Goal: Task Accomplishment & Management: Use online tool/utility

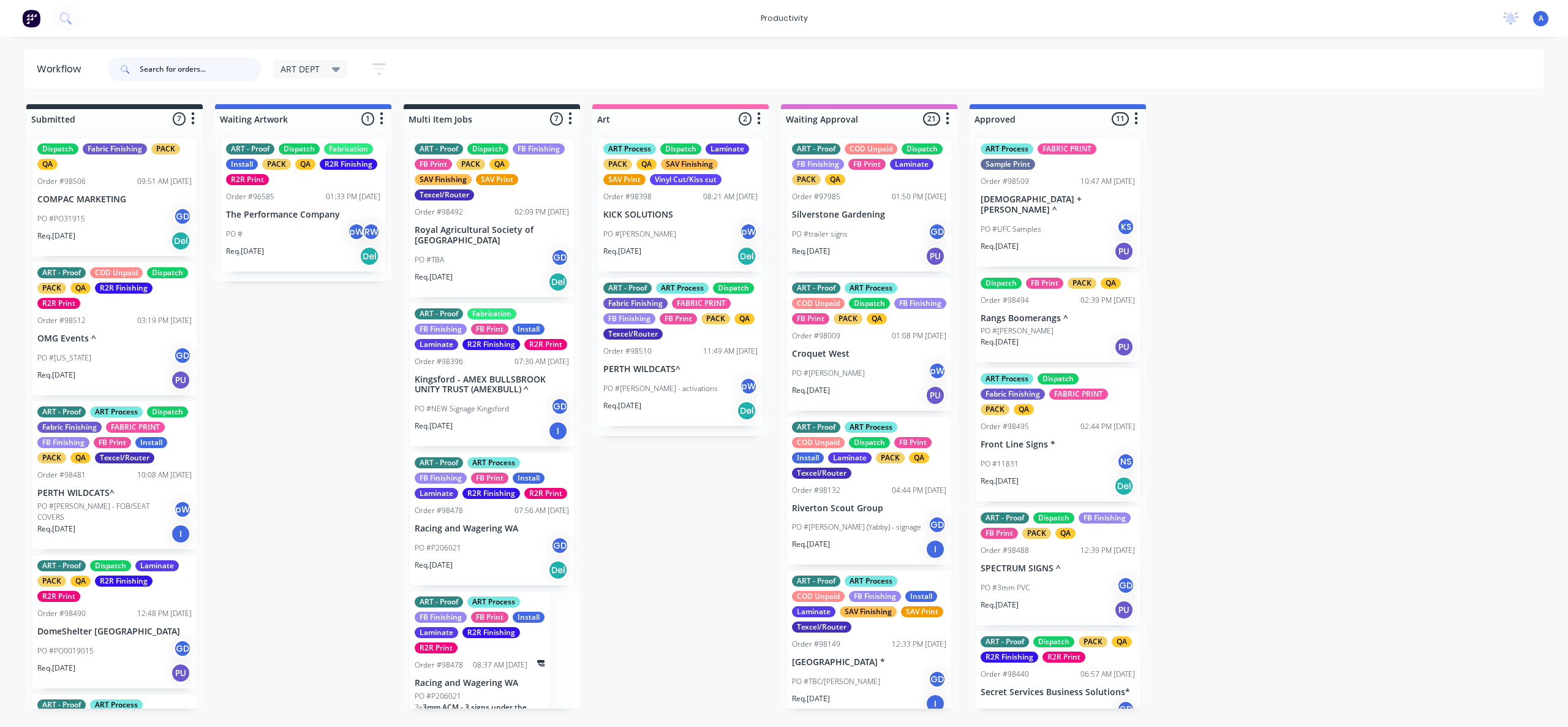
click at [220, 68] on input "text" at bounding box center [200, 69] width 121 height 25
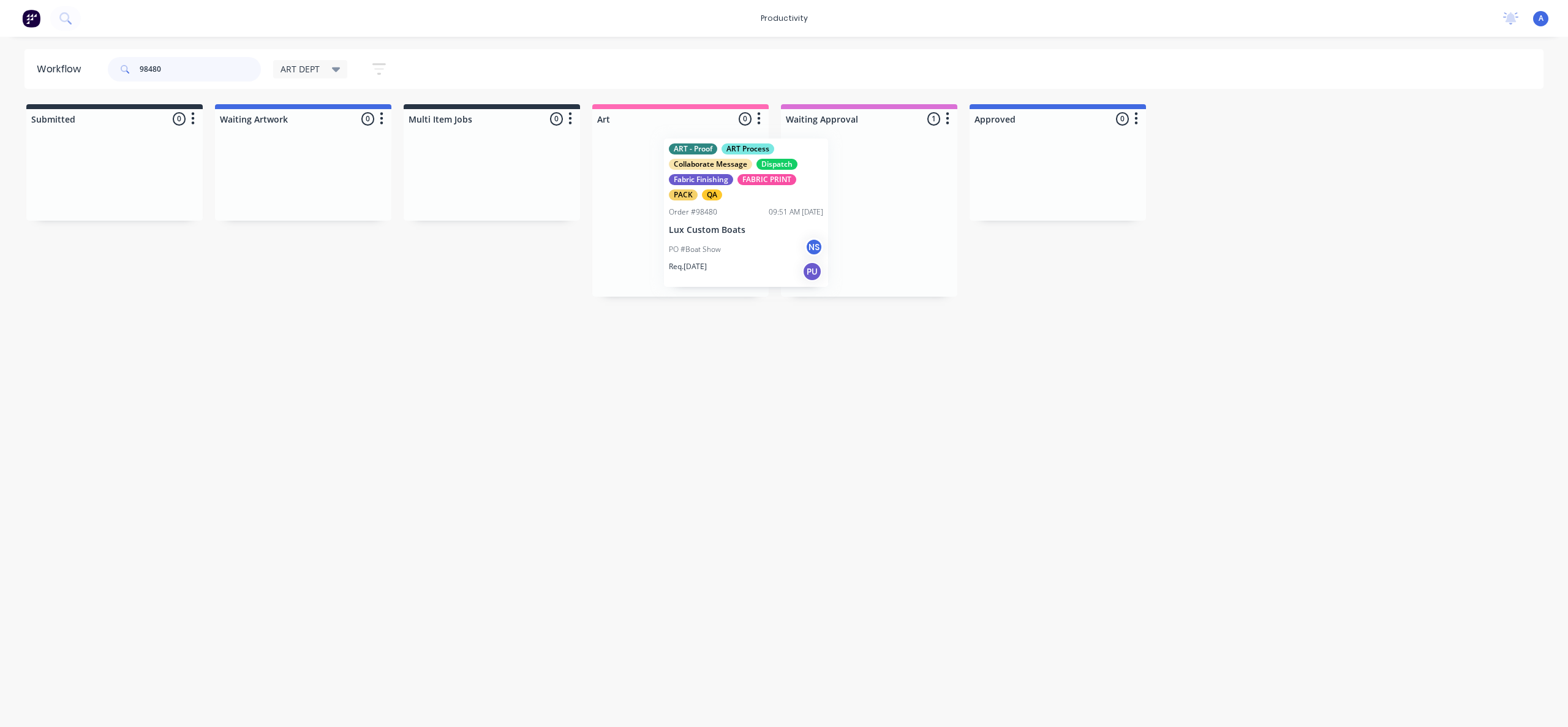
drag, startPoint x: 858, startPoint y: 224, endPoint x: 700, endPoint y: 227, distance: 158.0
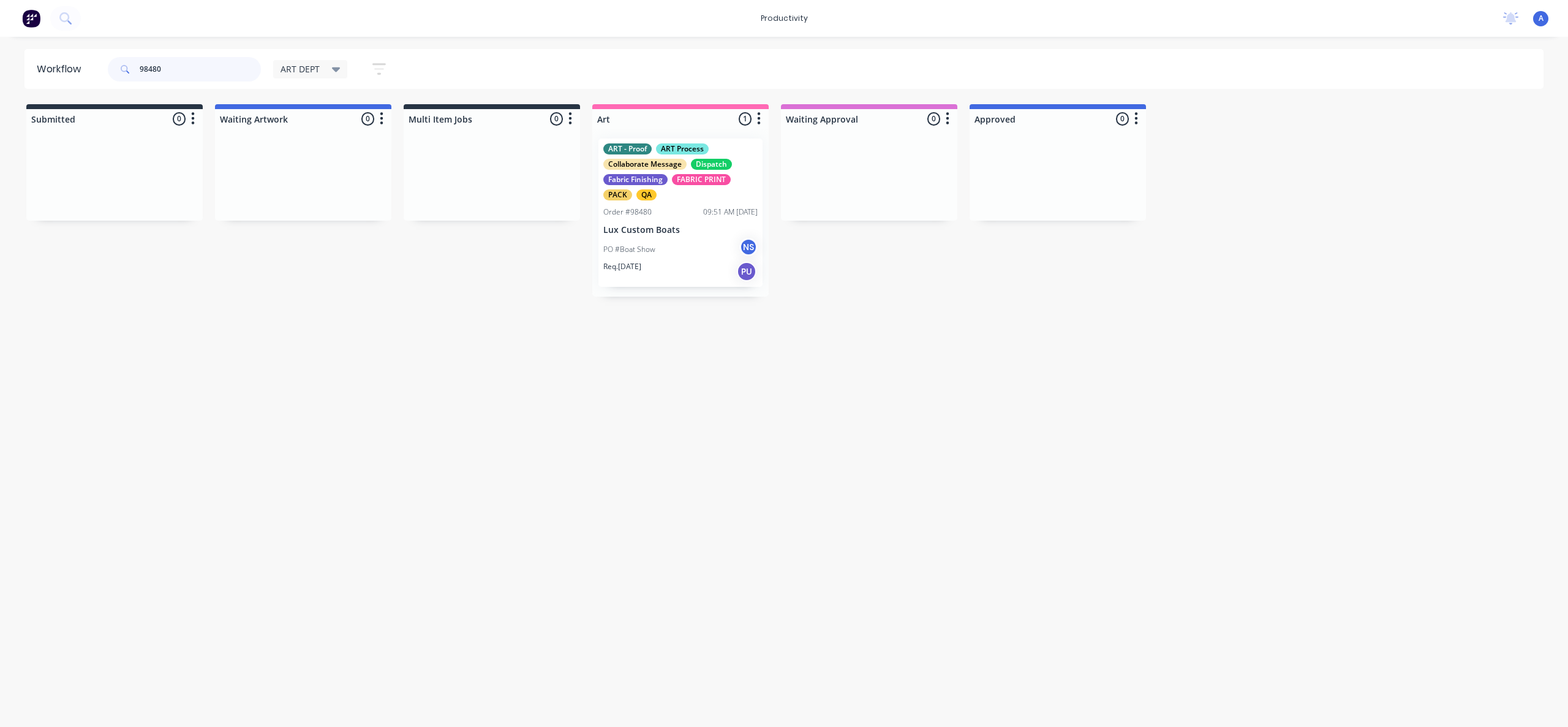
type input "98480"
click at [686, 230] on p "Lux Custom Boats" at bounding box center [680, 230] width 154 height 11
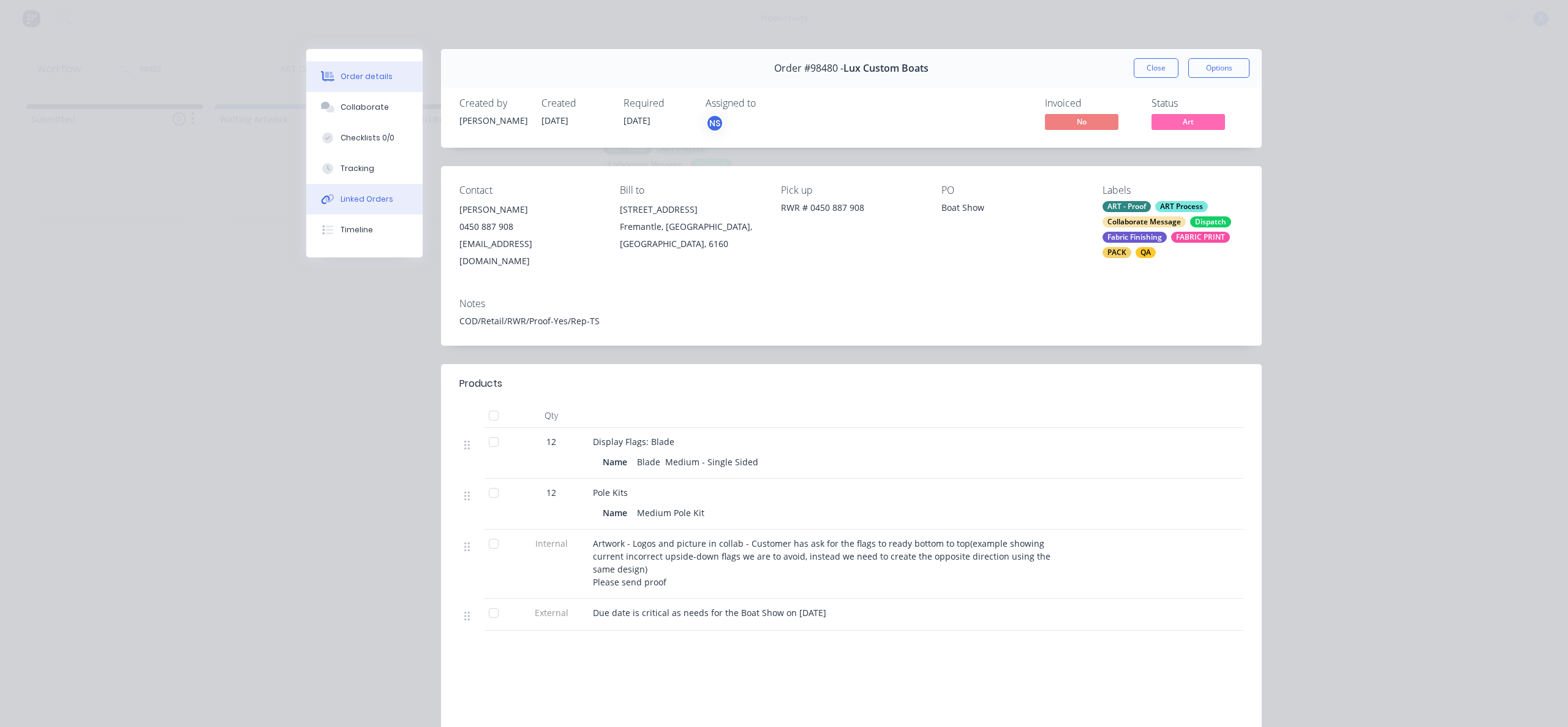
click at [345, 185] on button "Linked Orders" at bounding box center [364, 199] width 116 height 30
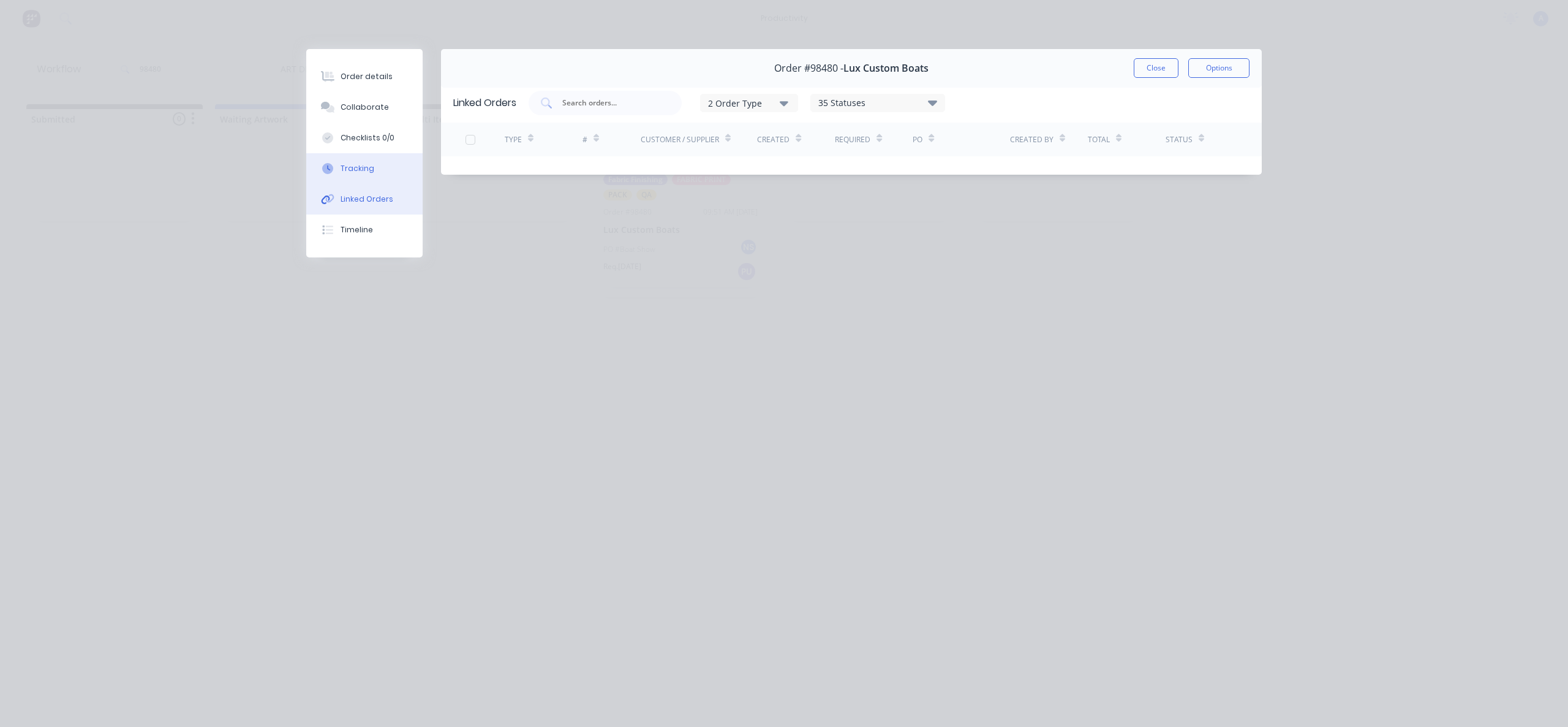
click at [353, 174] on button "Tracking" at bounding box center [364, 168] width 116 height 30
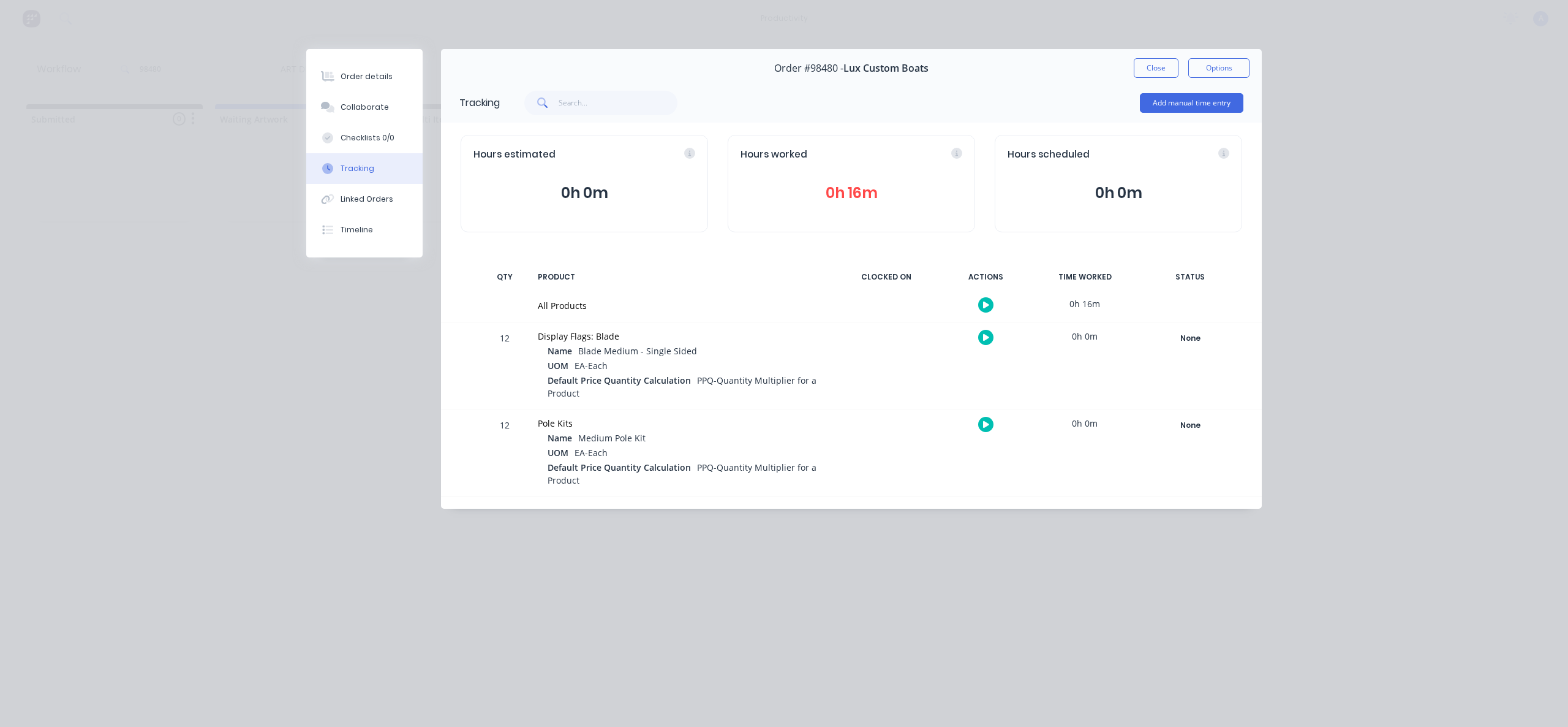
click at [985, 299] on button "button" at bounding box center [986, 305] width 16 height 16
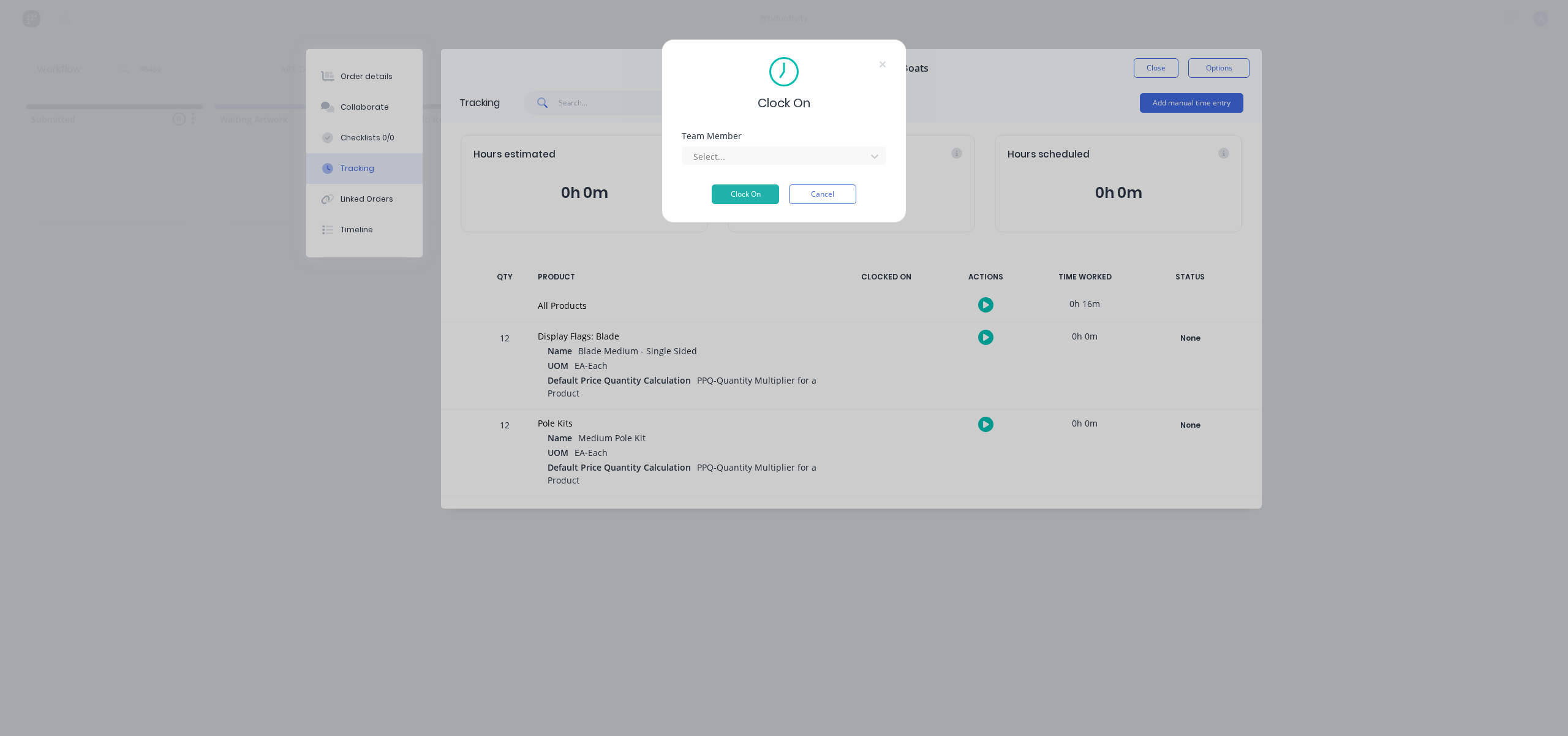
click at [795, 168] on div "Team Member Select..." at bounding box center [784, 158] width 204 height 53
click at [794, 161] on div at bounding box center [776, 157] width 168 height 16
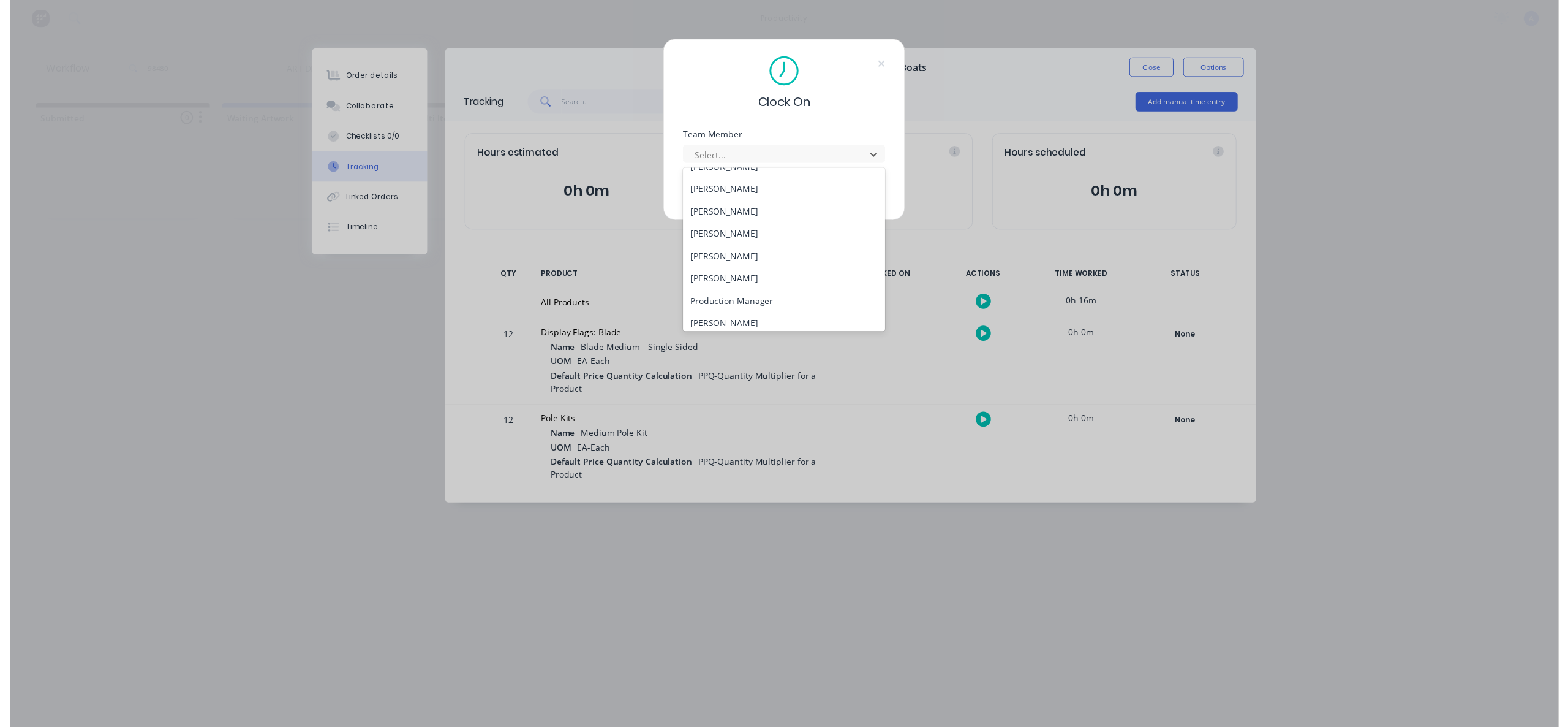
scroll to position [316, 0]
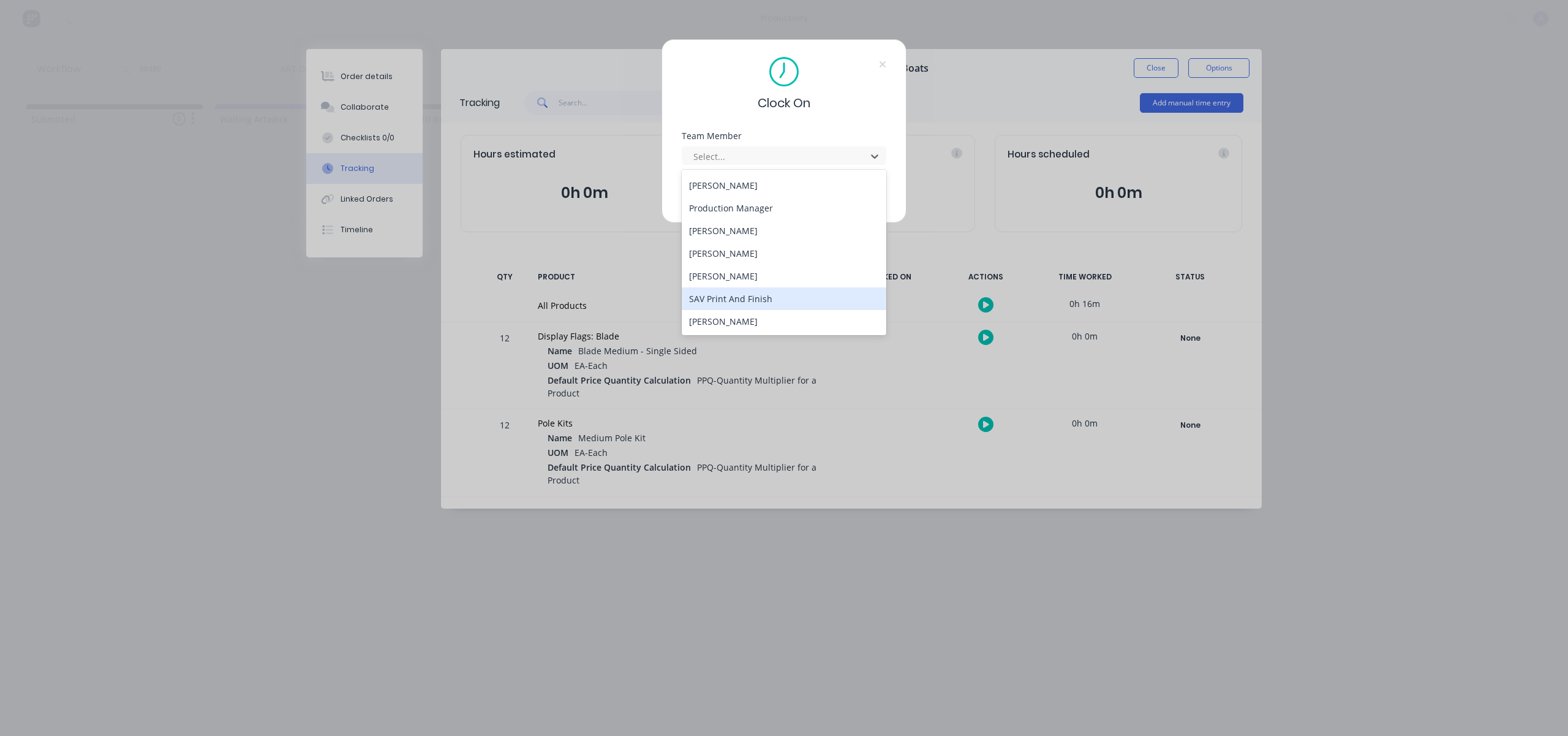
click at [734, 312] on div "[PERSON_NAME]" at bounding box center [784, 321] width 204 height 23
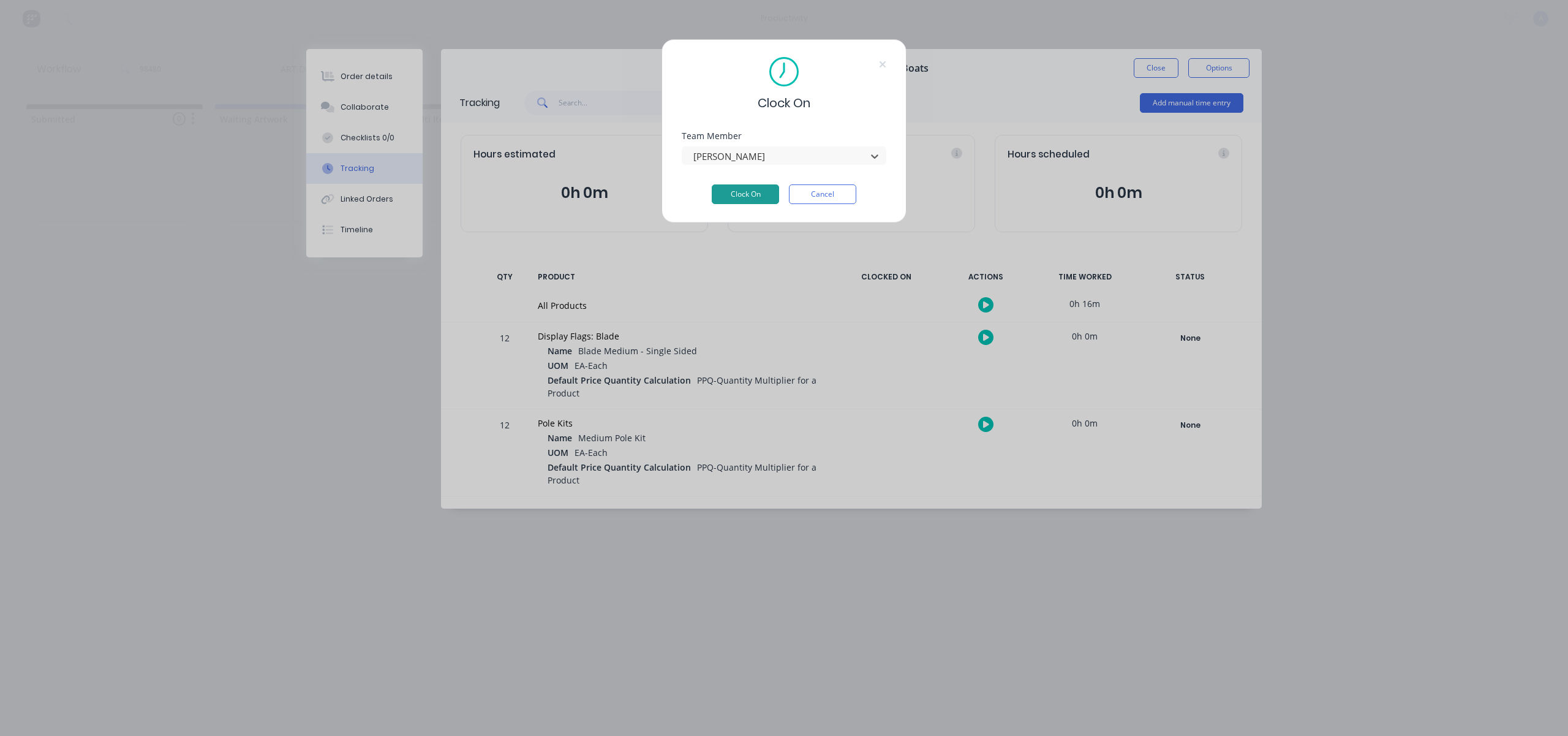
click at [763, 185] on button "Clock On" at bounding box center [746, 195] width 68 height 20
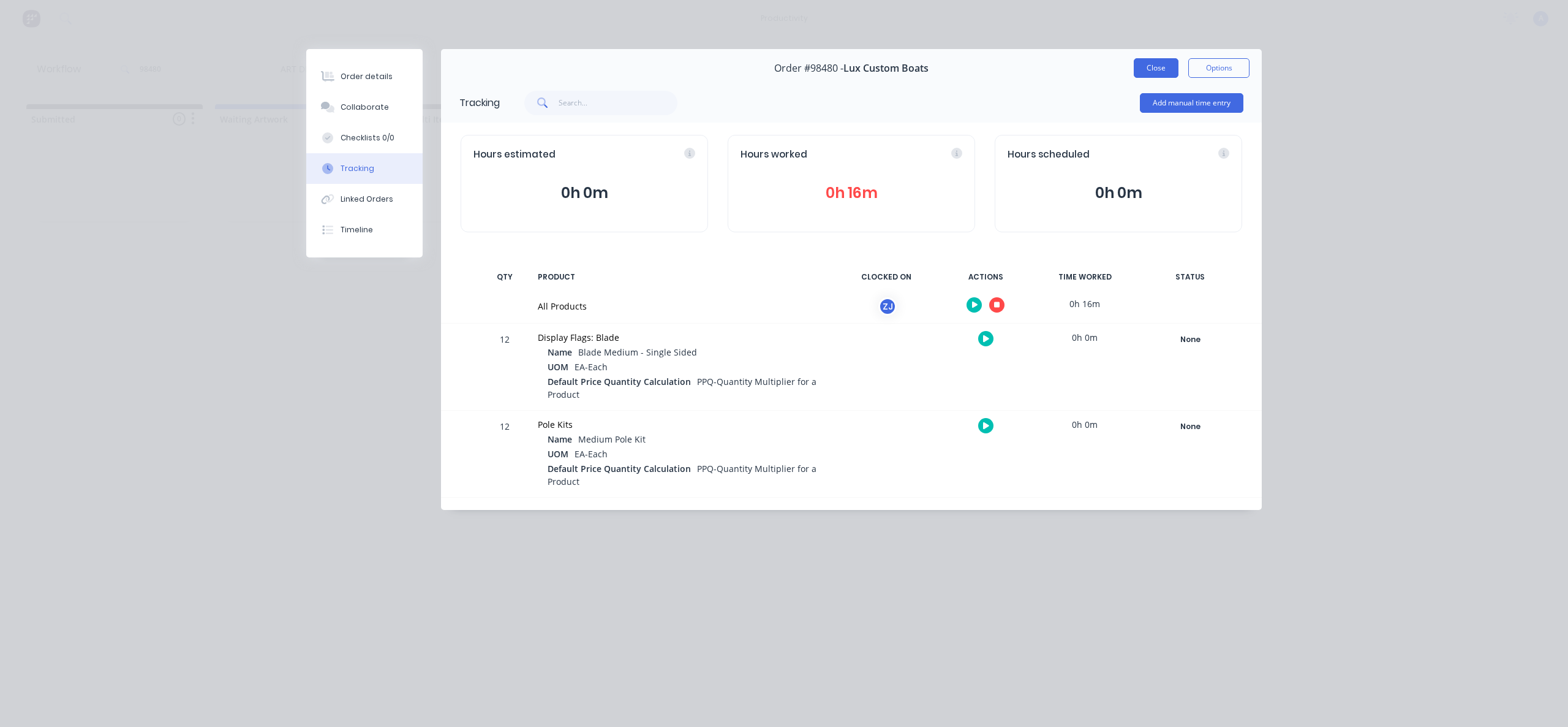
click at [1165, 66] on button "Close" at bounding box center [1156, 68] width 44 height 20
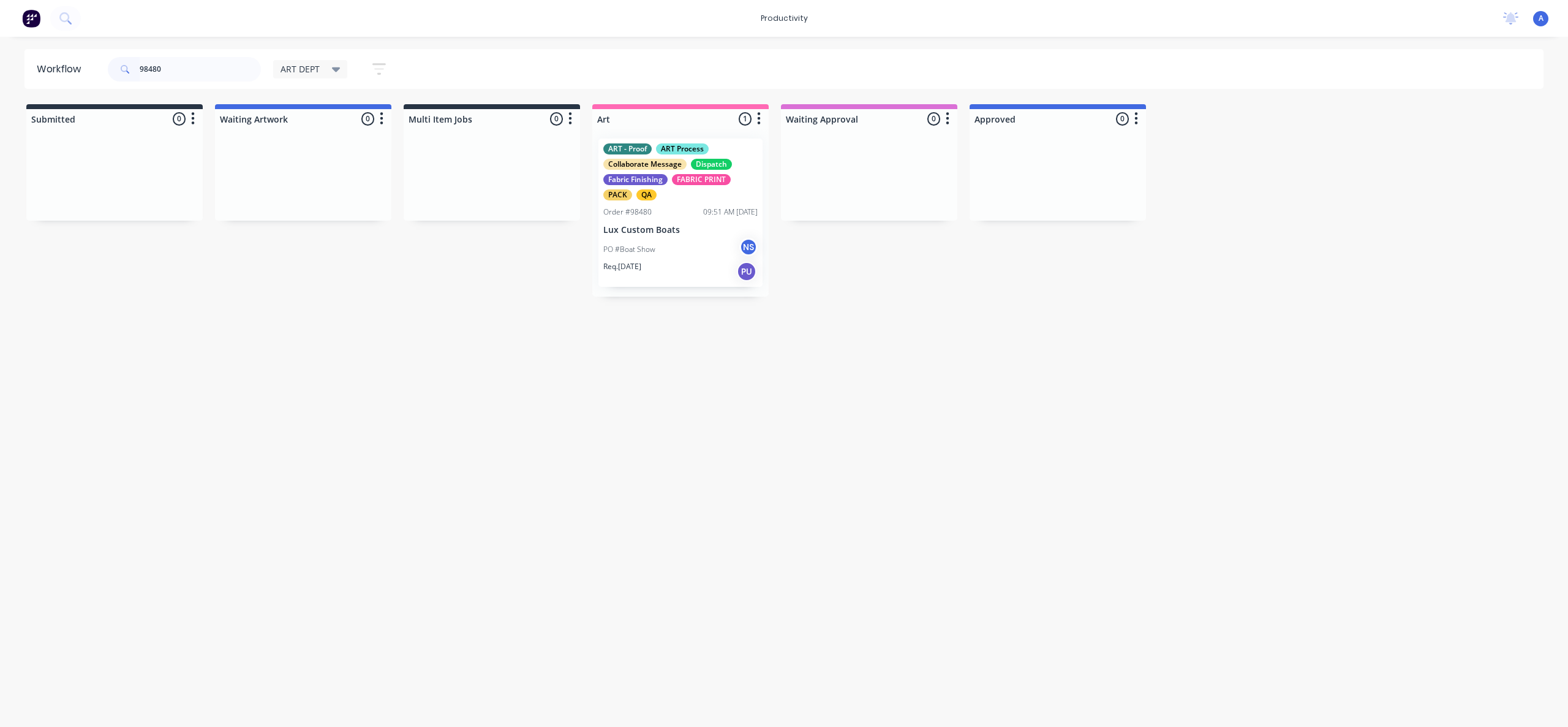
click at [750, 437] on div "Workflow 98480 ART DEPT Save new view None edit ART DEPT (Default) edit Banner …" at bounding box center [784, 376] width 1568 height 653
click at [667, 238] on div "PO #Boat Show NS" at bounding box center [680, 249] width 154 height 23
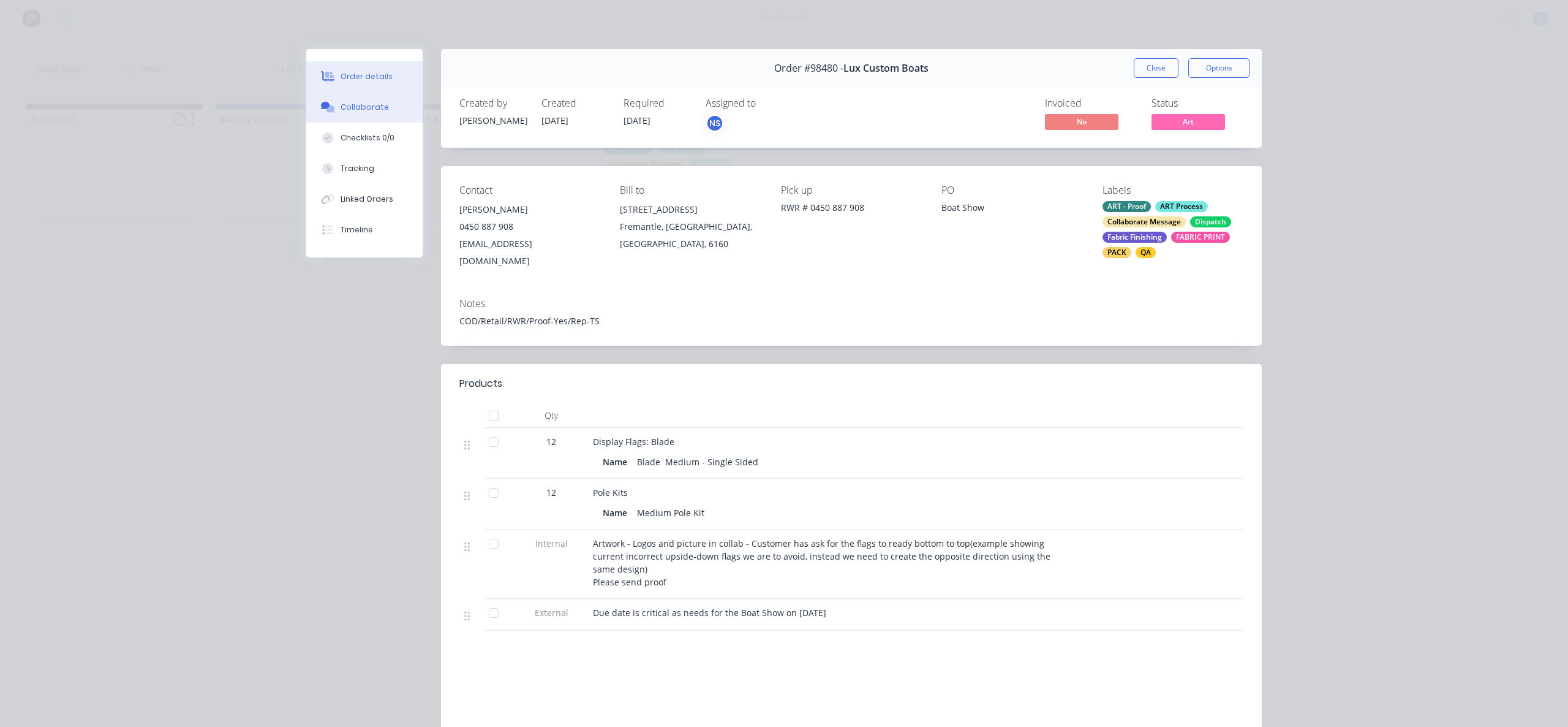
click at [405, 108] on button "Collaborate" at bounding box center [364, 106] width 116 height 30
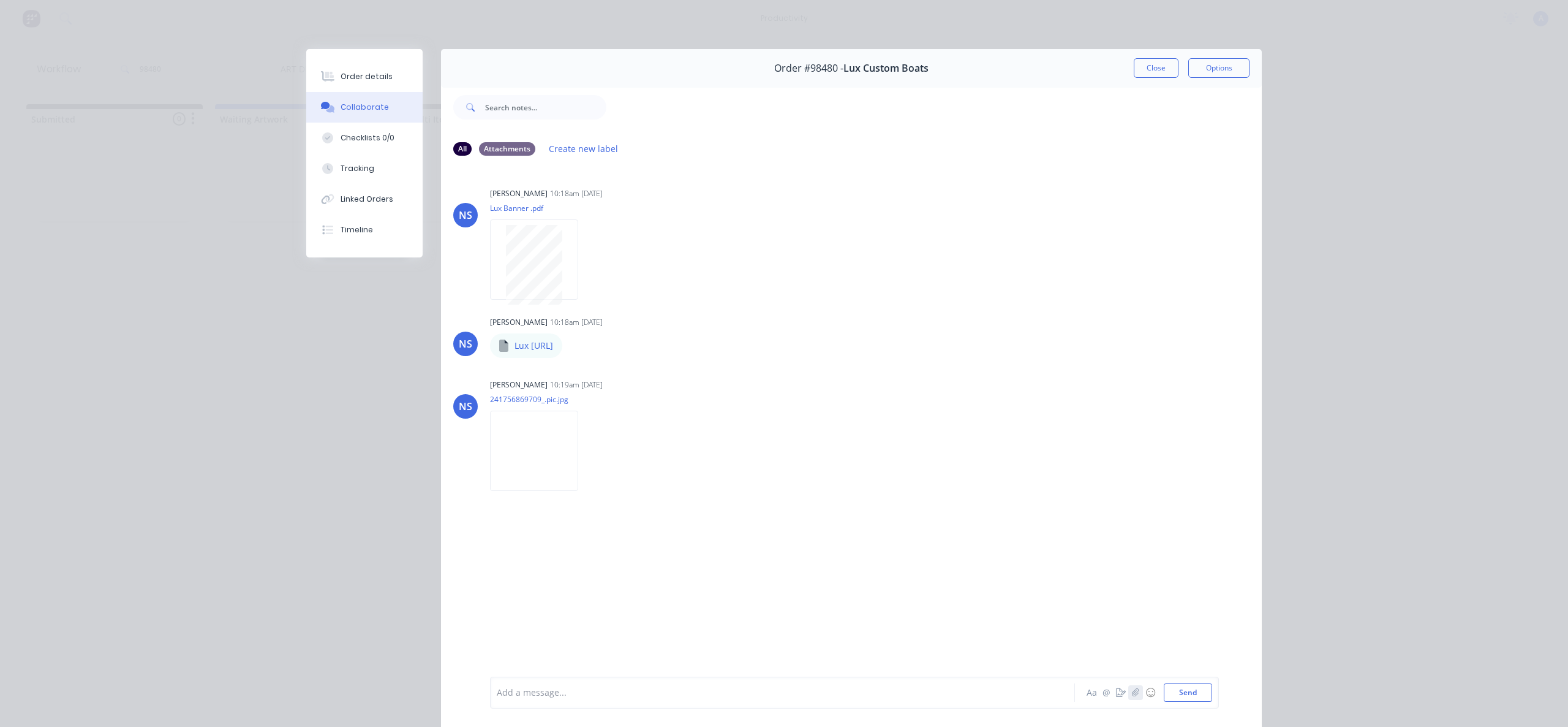
click at [1132, 692] on icon "button" at bounding box center [1135, 692] width 7 height 8
click at [1186, 695] on button "Send" at bounding box center [1187, 692] width 49 height 18
click at [1152, 68] on button "Close" at bounding box center [1156, 68] width 44 height 20
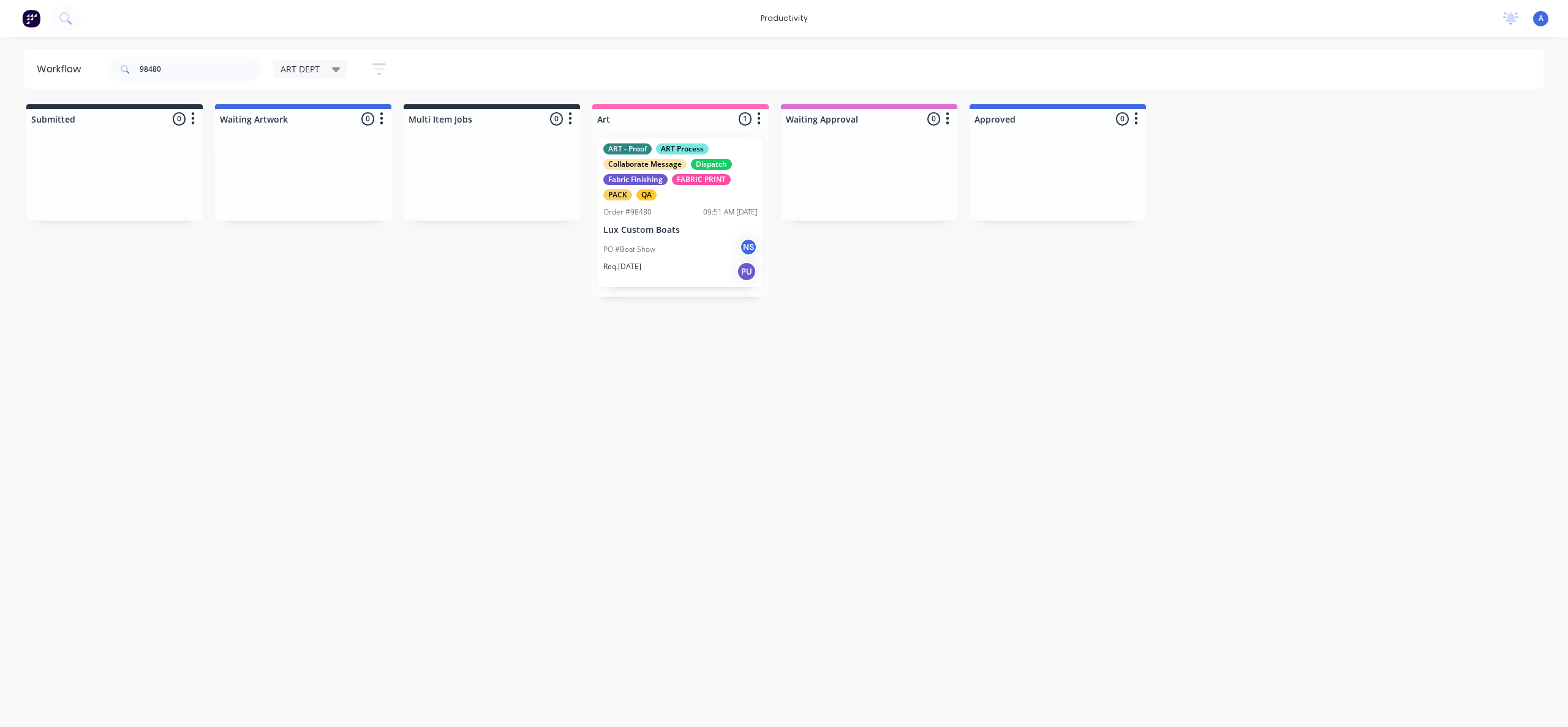
click at [863, 465] on div "Workflow 98480 ART DEPT Save new view None edit ART DEPT (Default) edit Banner …" at bounding box center [784, 376] width 1568 height 653
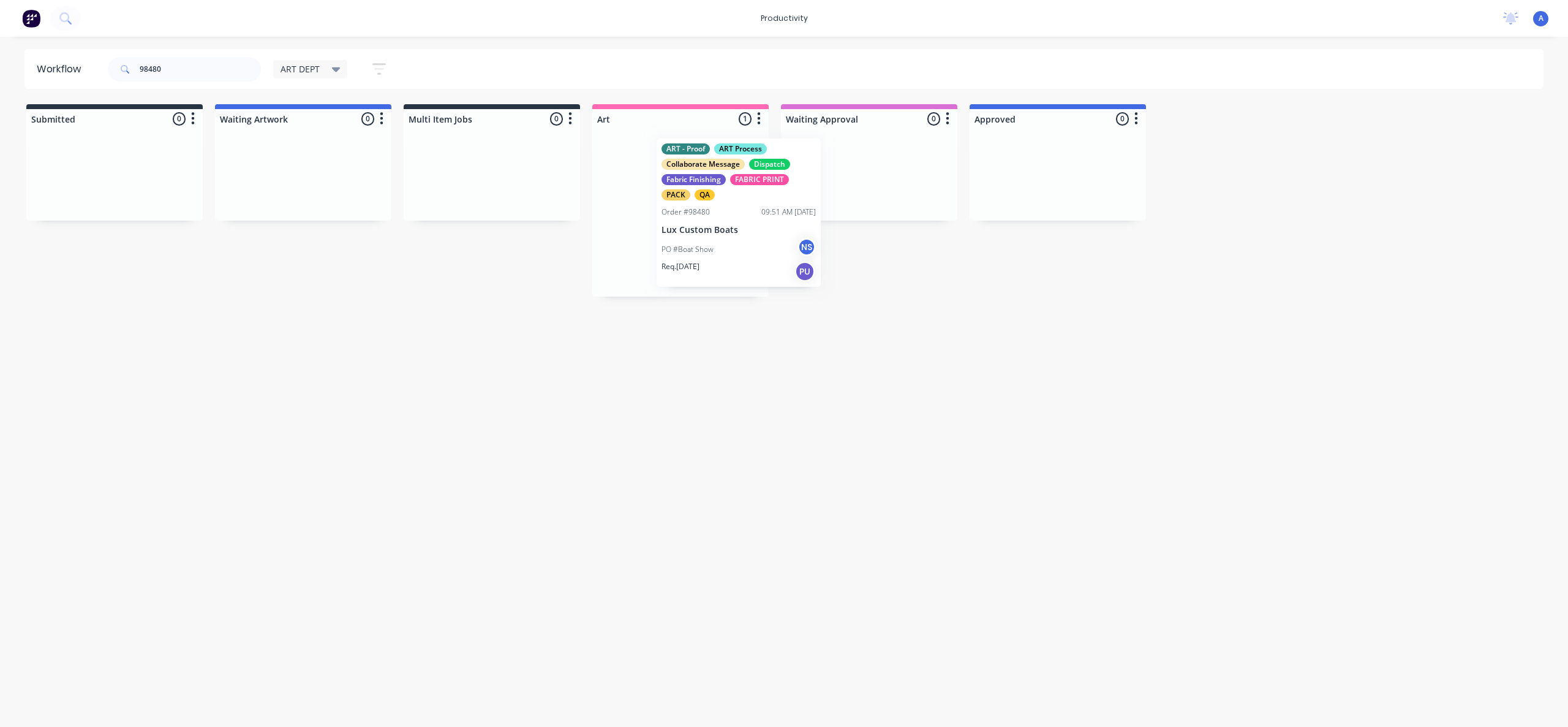
drag, startPoint x: 630, startPoint y: 265, endPoint x: 1018, endPoint y: 261, distance: 388.0
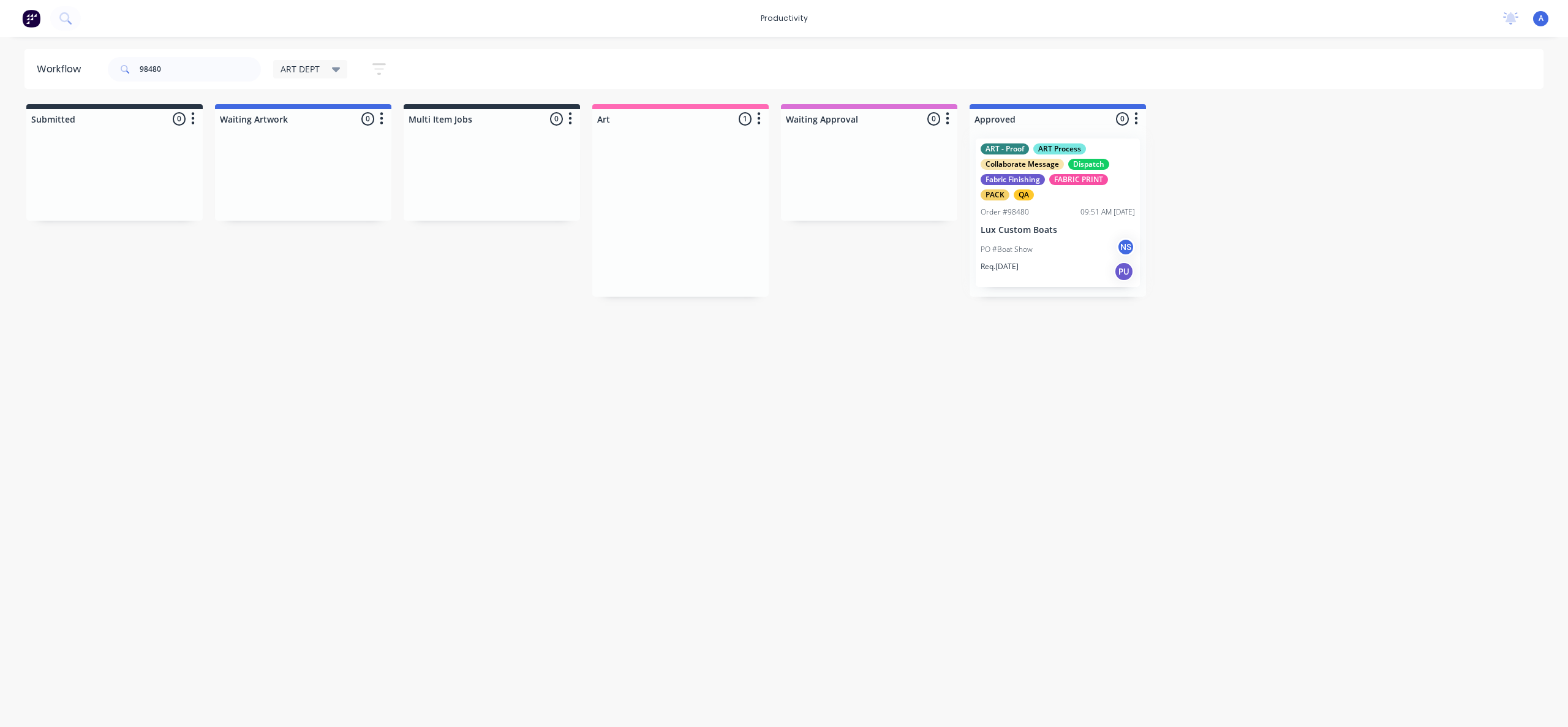
click at [1020, 261] on div at bounding box center [1058, 213] width 176 height 168
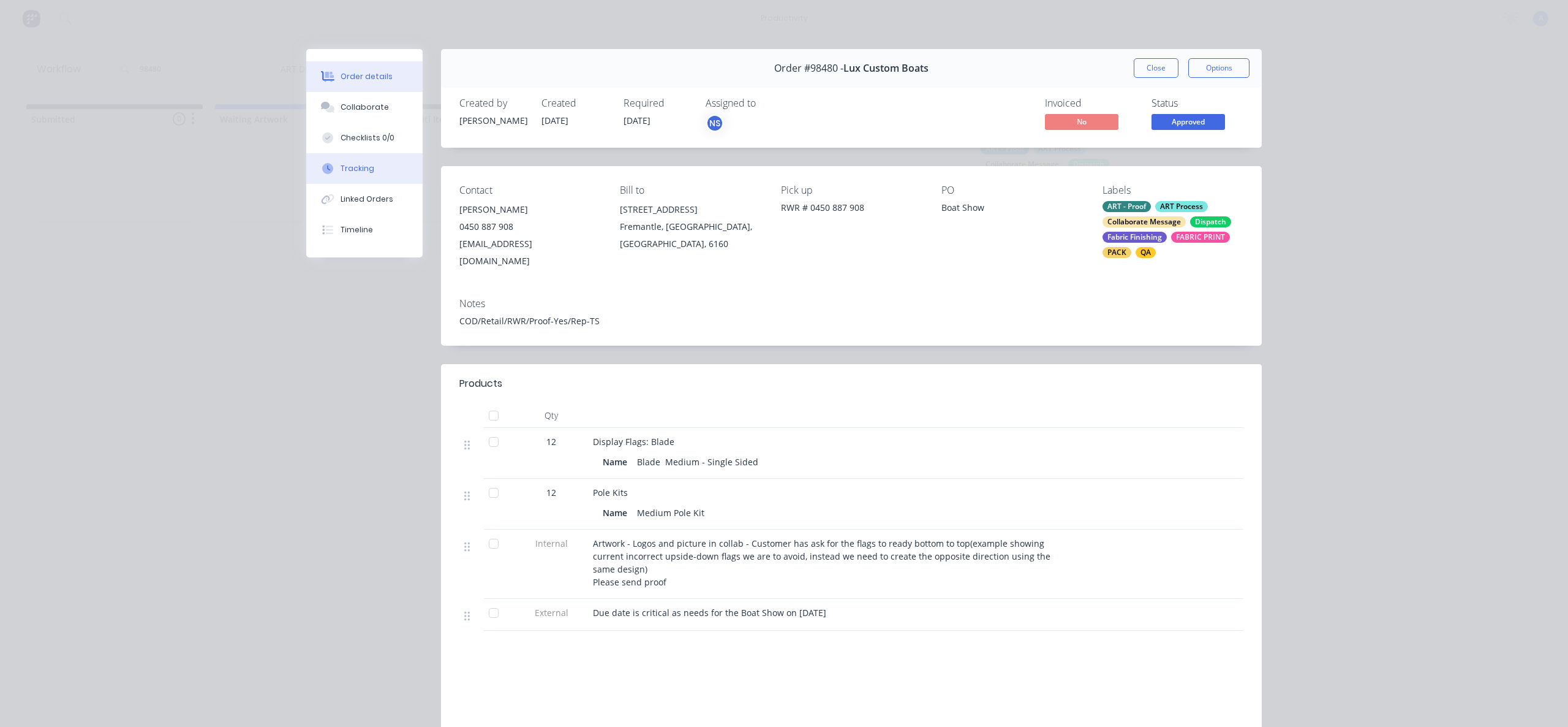
drag, startPoint x: 364, startPoint y: 178, endPoint x: 401, endPoint y: 172, distance: 37.5
click at [364, 178] on button "Tracking" at bounding box center [364, 168] width 116 height 30
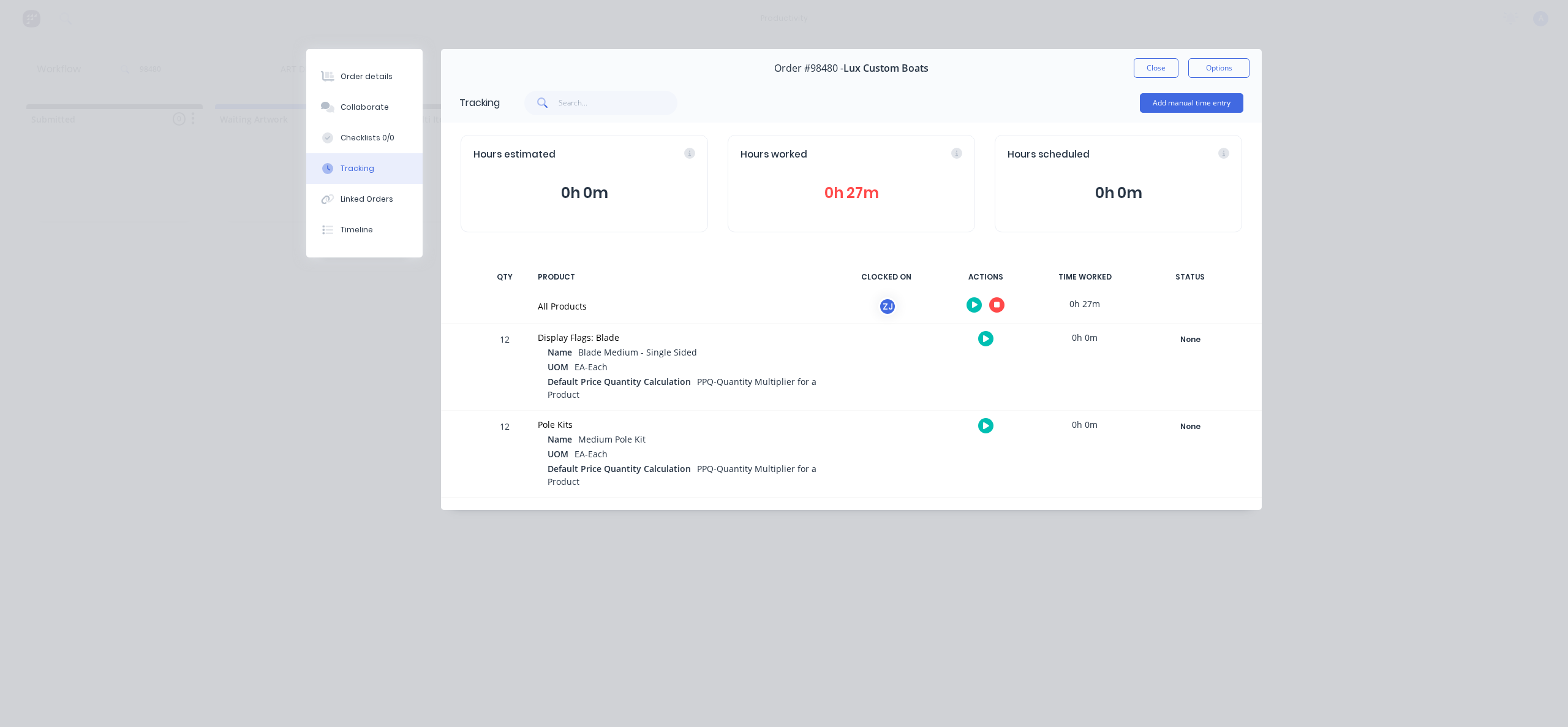
click at [994, 303] on icon "button" at bounding box center [997, 305] width 6 height 6
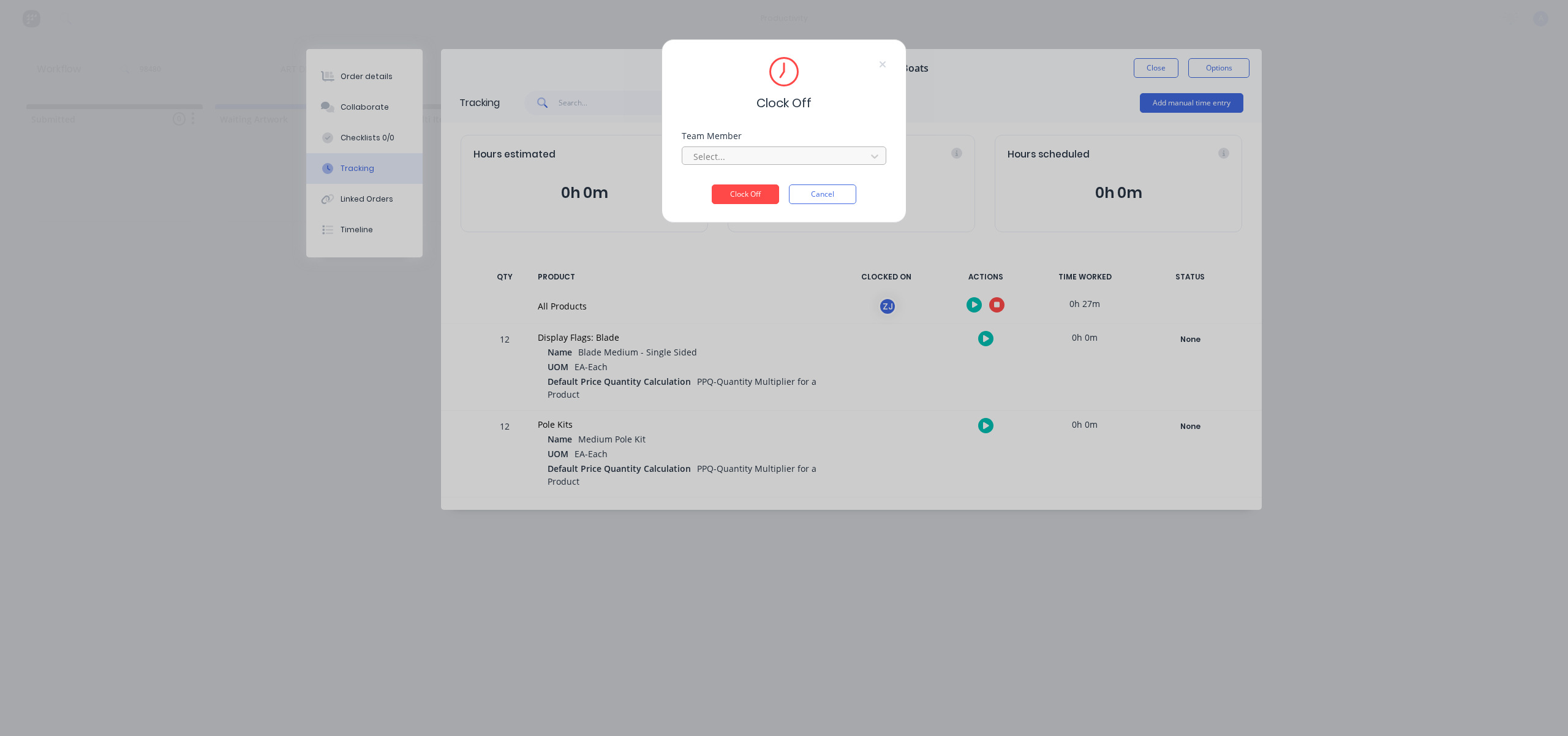
click at [759, 158] on div at bounding box center [776, 157] width 168 height 16
click at [751, 180] on div "[PERSON_NAME]" at bounding box center [784, 183] width 204 height 23
click at [750, 187] on button "Clock Off" at bounding box center [746, 195] width 68 height 20
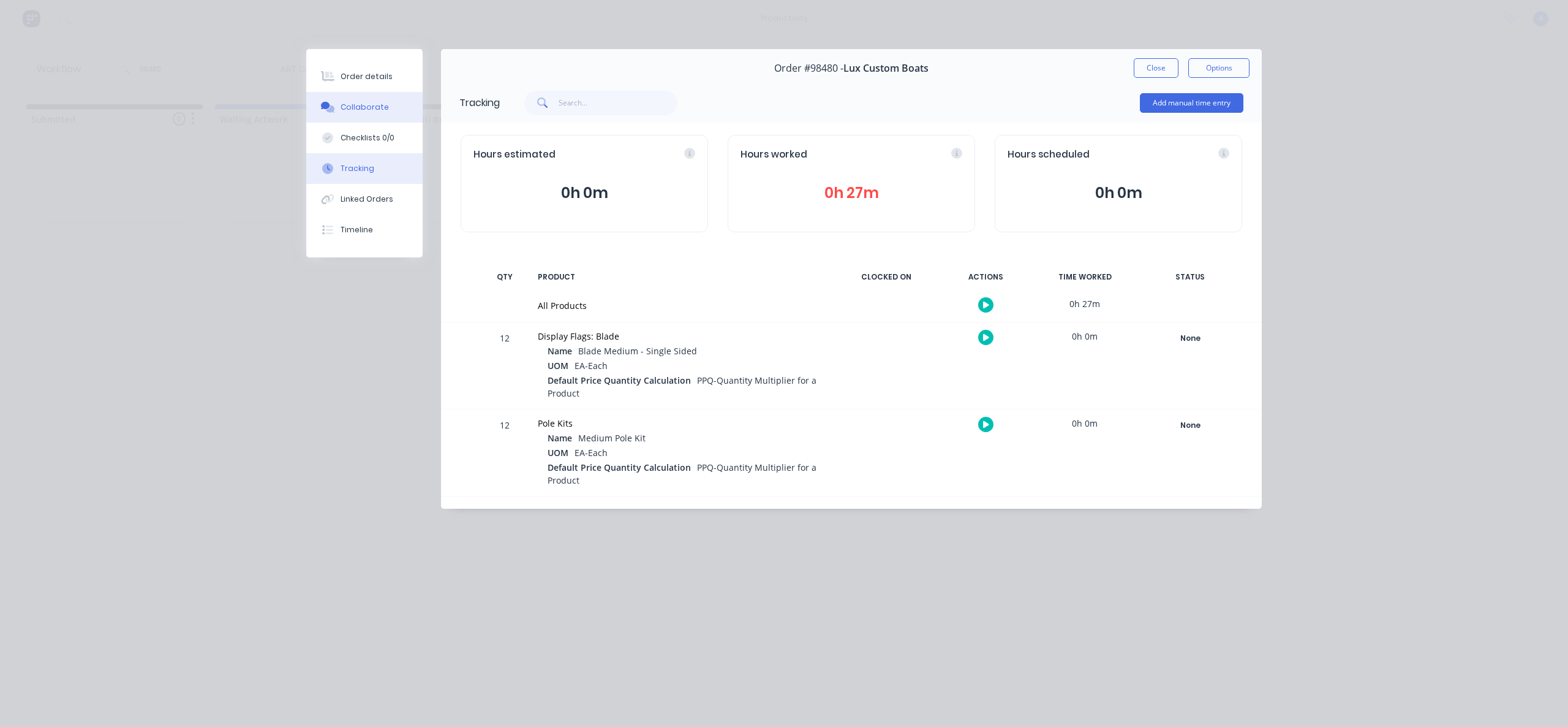
click at [348, 101] on button "Collaborate" at bounding box center [364, 106] width 116 height 30
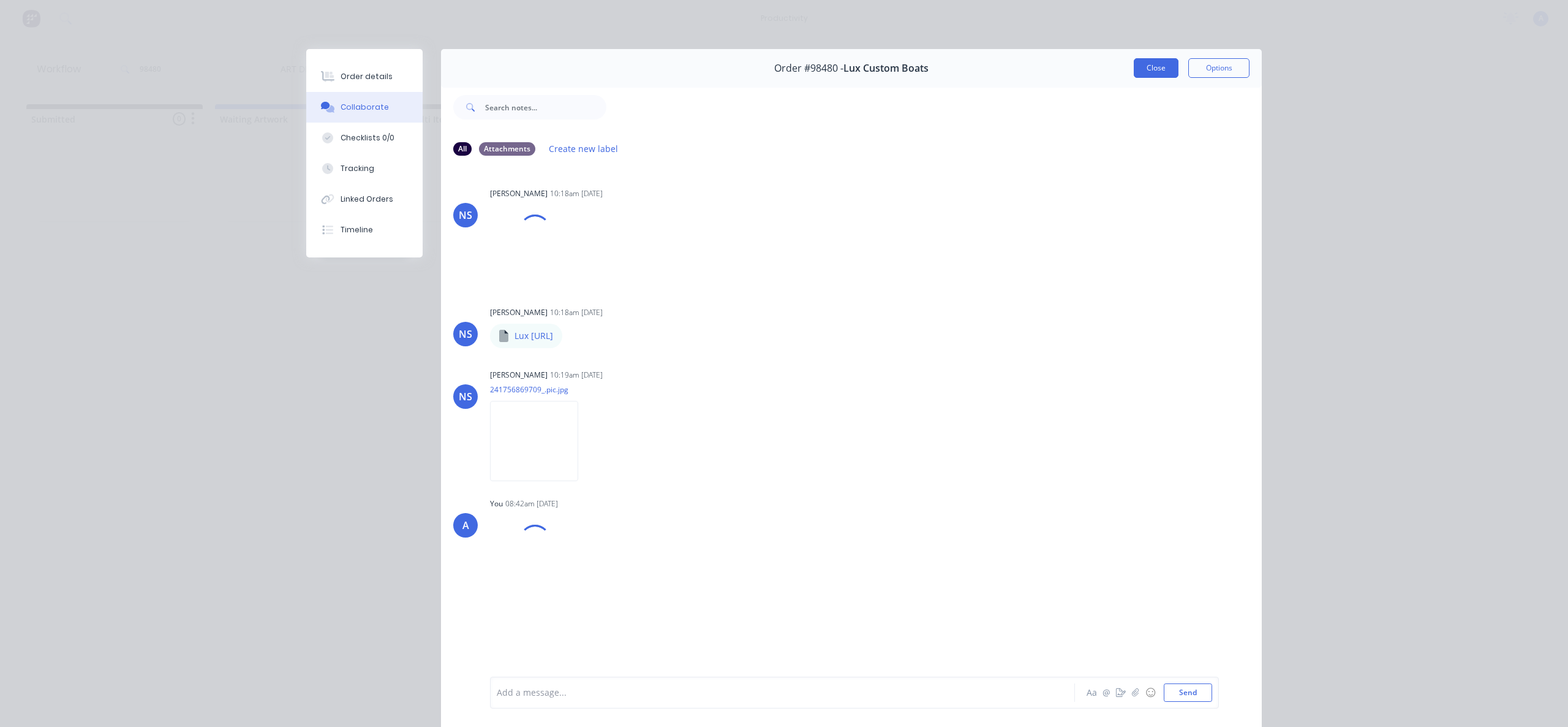
click at [1166, 66] on button "Close" at bounding box center [1156, 68] width 44 height 20
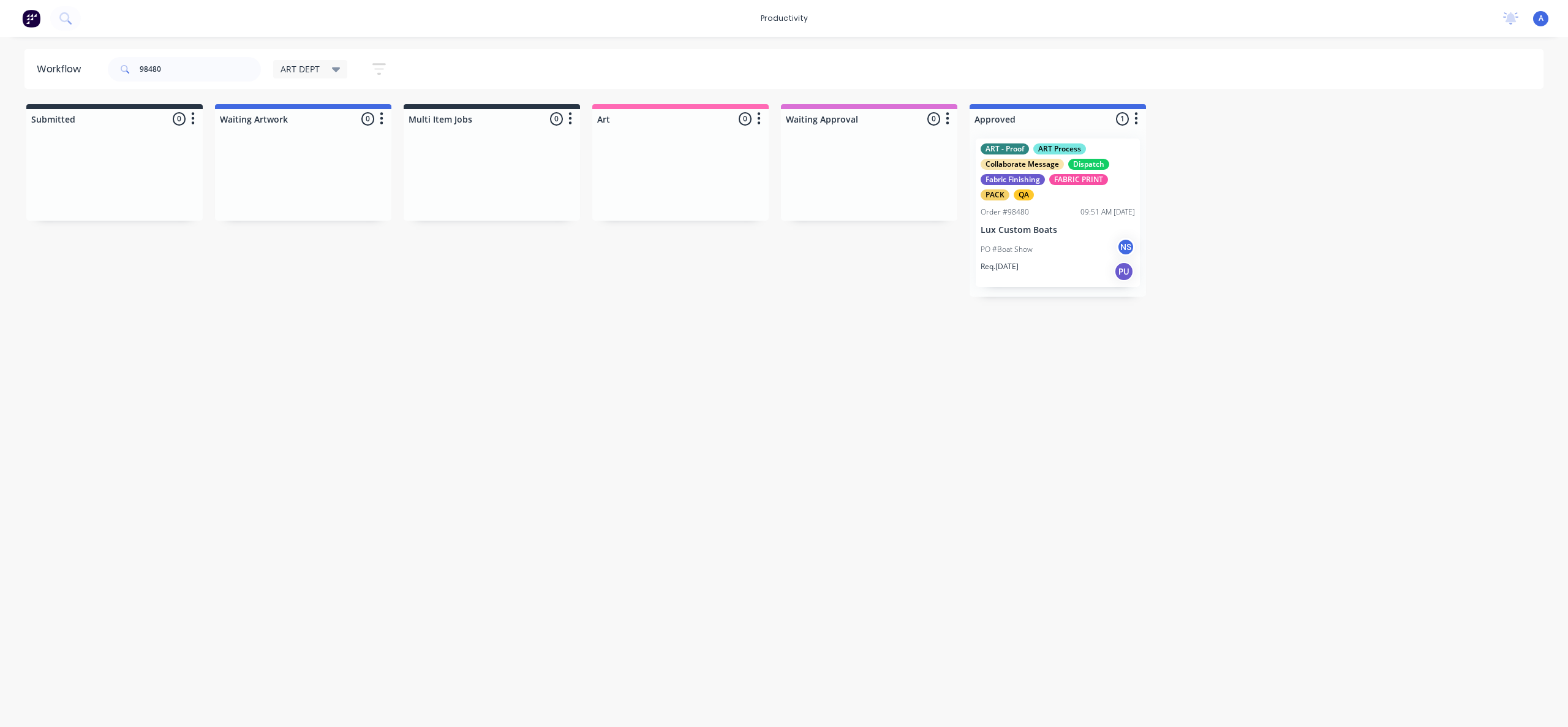
click at [1087, 208] on div "09:51 AM [DATE]" at bounding box center [1107, 212] width 54 height 11
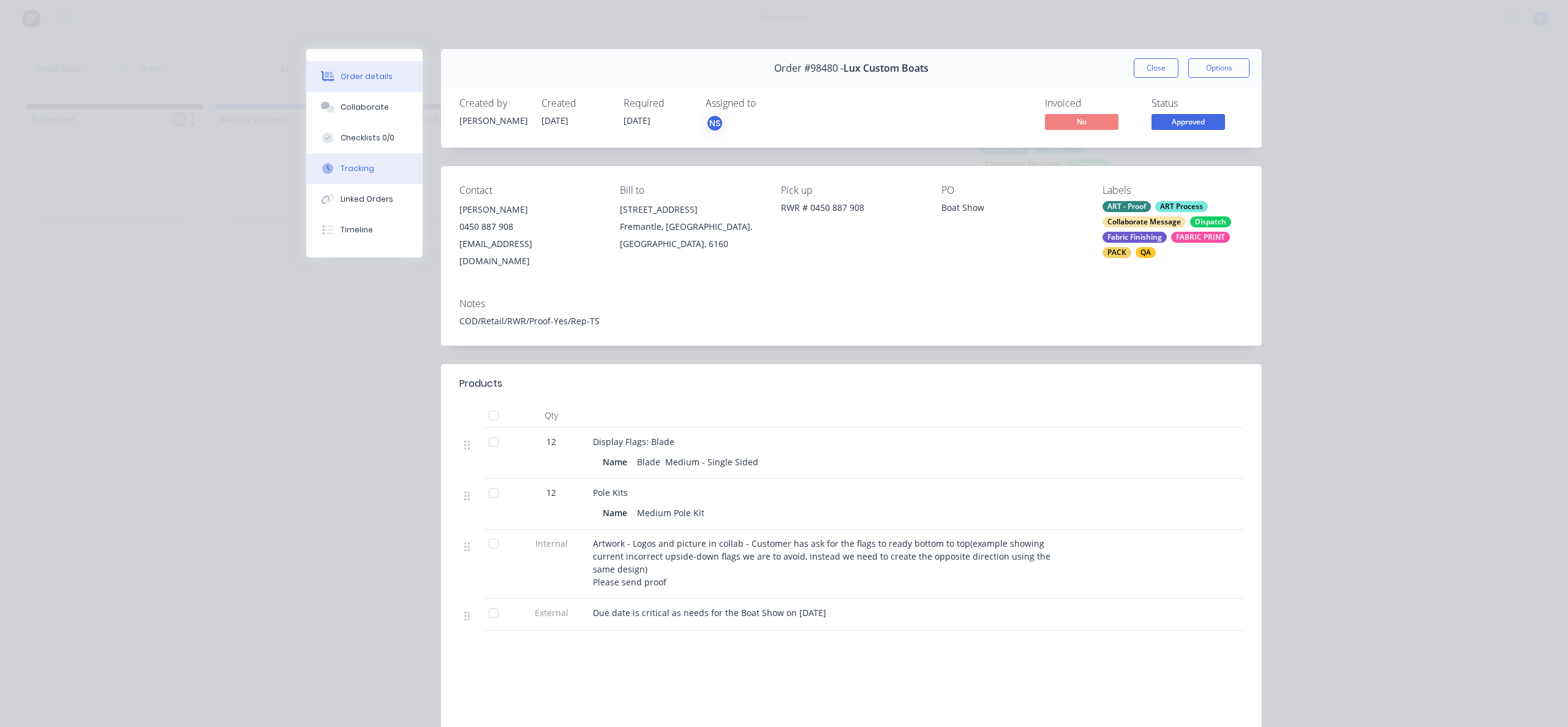
click at [369, 166] on button "Tracking" at bounding box center [364, 168] width 116 height 30
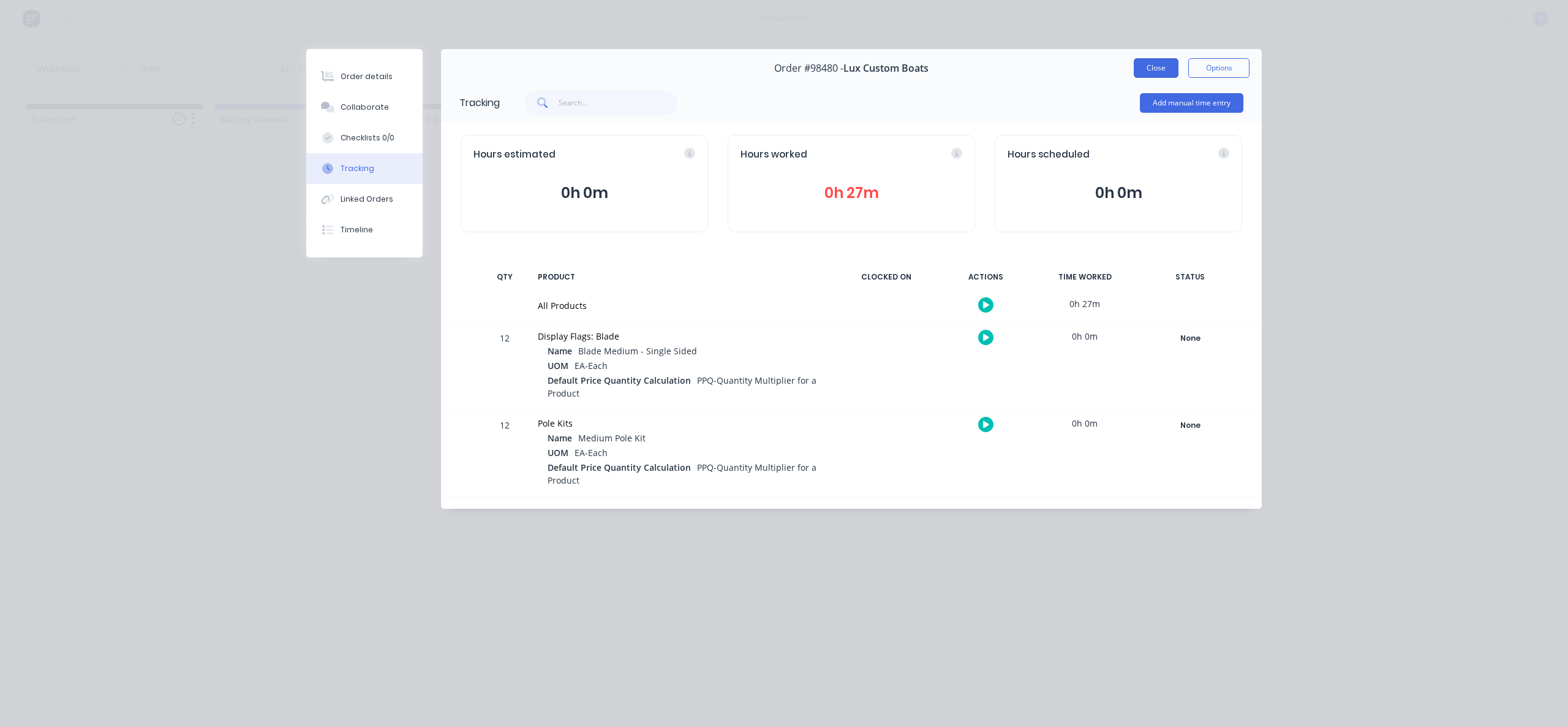
click at [1157, 61] on button "Close" at bounding box center [1156, 68] width 44 height 20
